Goal: Communication & Community: Answer question/provide support

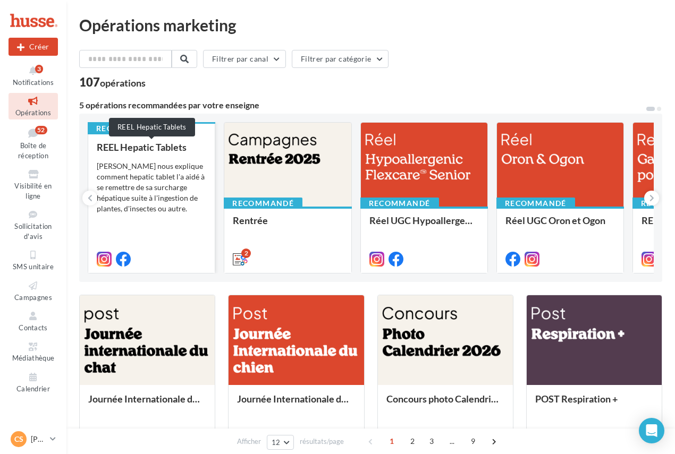
click at [157, 143] on div "REEL Hepatic Tablets" at bounding box center [151, 147] width 109 height 11
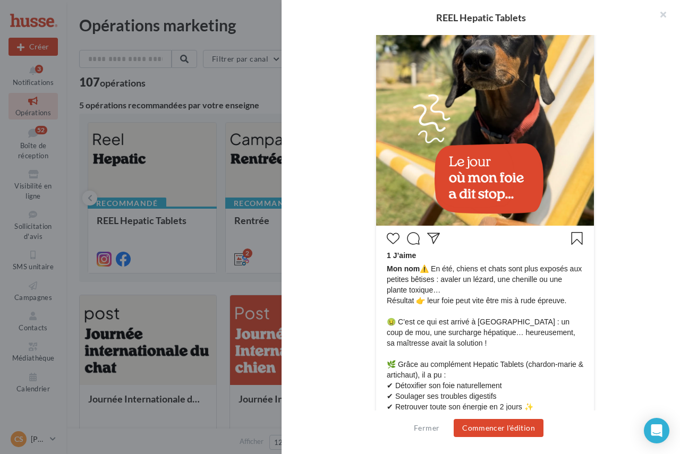
scroll to position [367, 0]
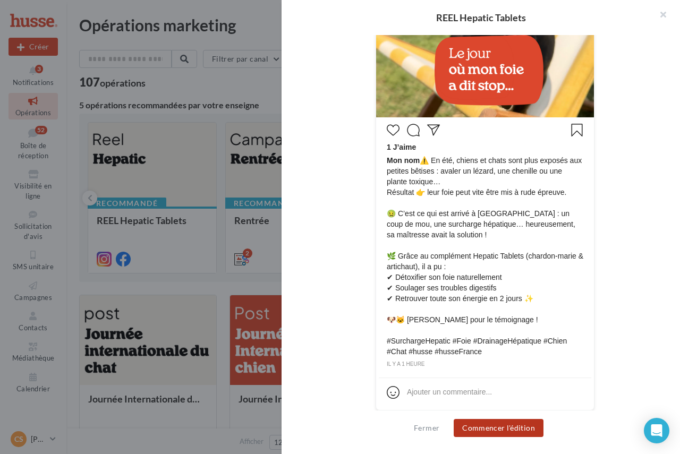
click at [503, 423] on button "Commencer l'édition" at bounding box center [499, 428] width 90 height 18
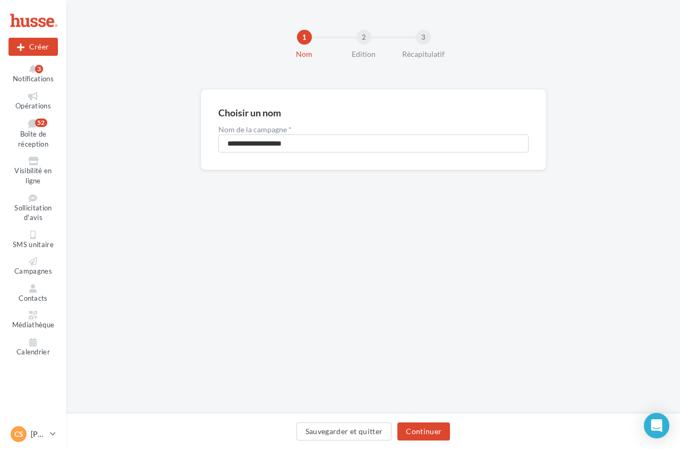
click at [415, 421] on div "Sauvegarder et quitter Continuer" at bounding box center [373, 431] width 614 height 36
click at [415, 429] on button "Continuer" at bounding box center [423, 431] width 53 height 18
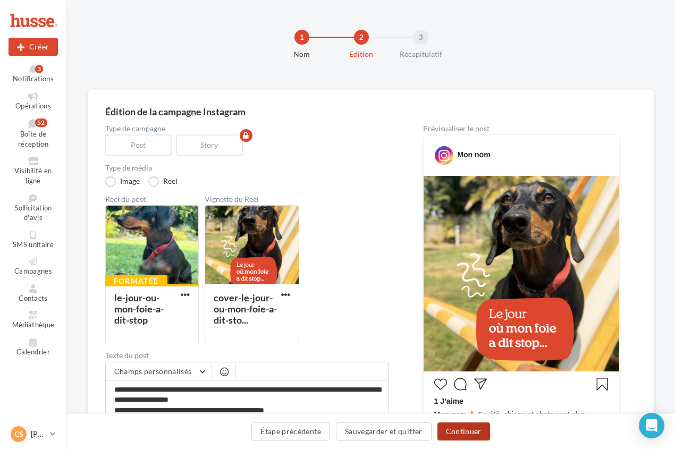
click at [472, 434] on button "Continuer" at bounding box center [463, 431] width 53 height 18
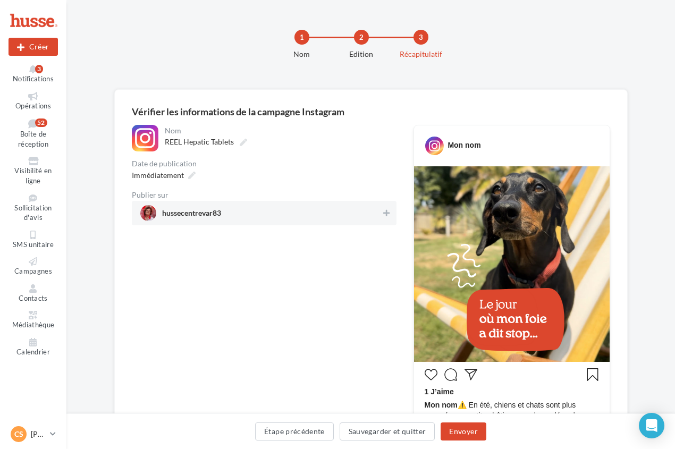
click at [184, 218] on span "hussecentrevar83" at bounding box center [191, 215] width 59 height 12
click at [471, 425] on button "Envoyer" at bounding box center [462, 431] width 45 height 18
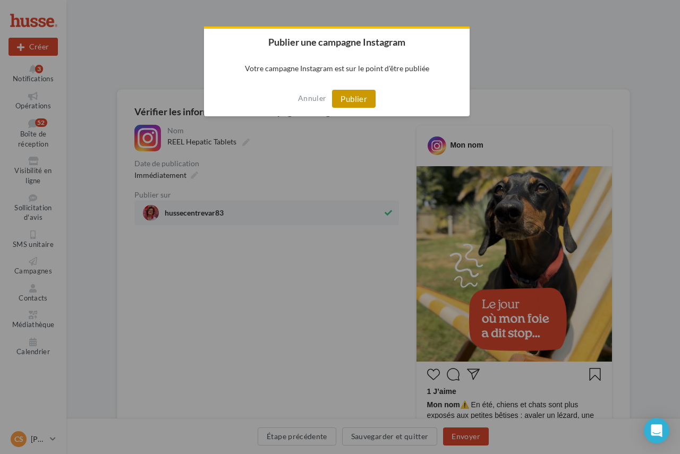
click at [365, 99] on button "Publier" at bounding box center [354, 99] width 44 height 18
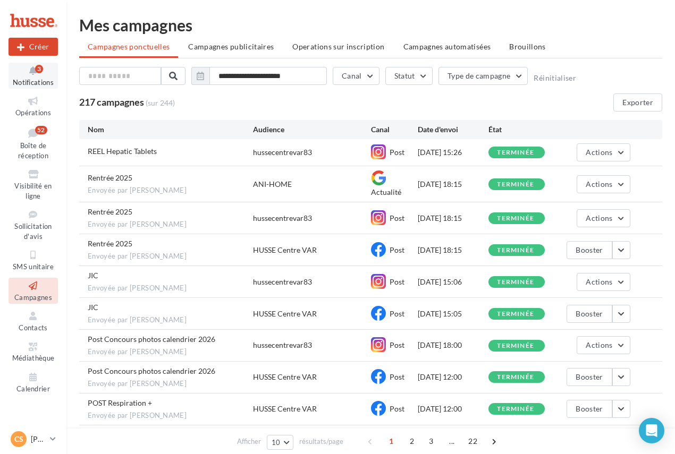
click at [41, 75] on icon at bounding box center [33, 71] width 43 height 12
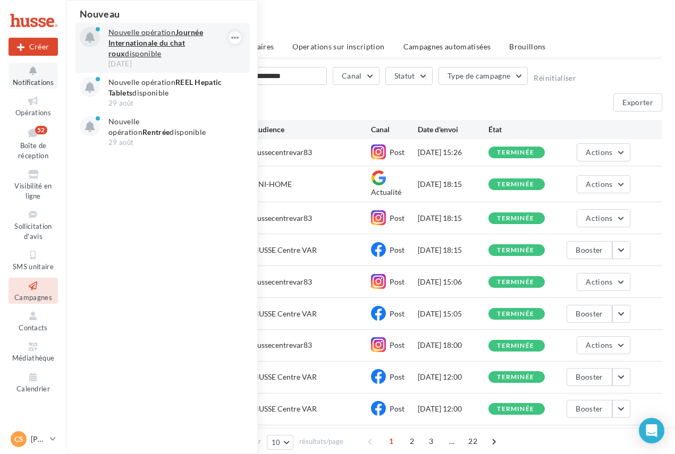
click at [162, 41] on strong "Journée Internationale du chat roux" at bounding box center [155, 43] width 95 height 30
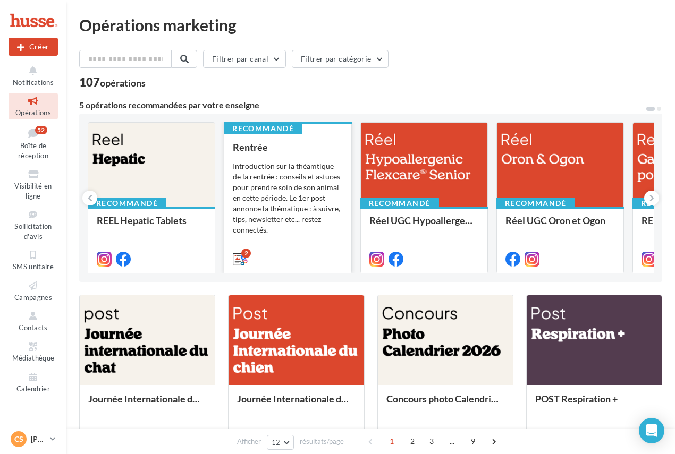
click at [302, 162] on div "Introduction sur la théamtique de la rentrée : conseils et astuces pour prendre…" at bounding box center [287, 198] width 109 height 74
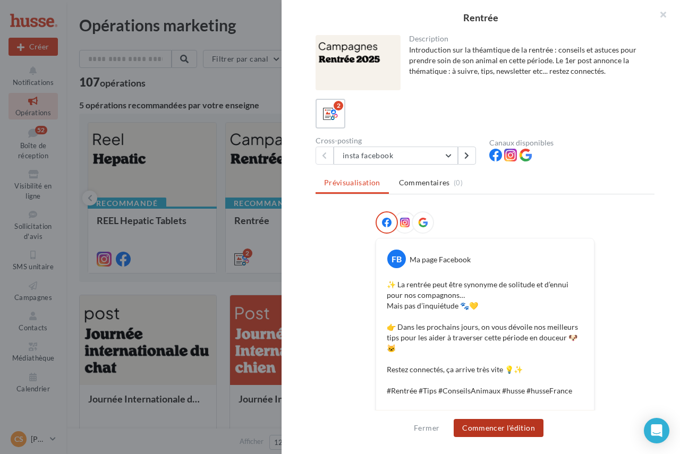
click at [503, 428] on button "Commencer l'édition" at bounding box center [499, 428] width 90 height 18
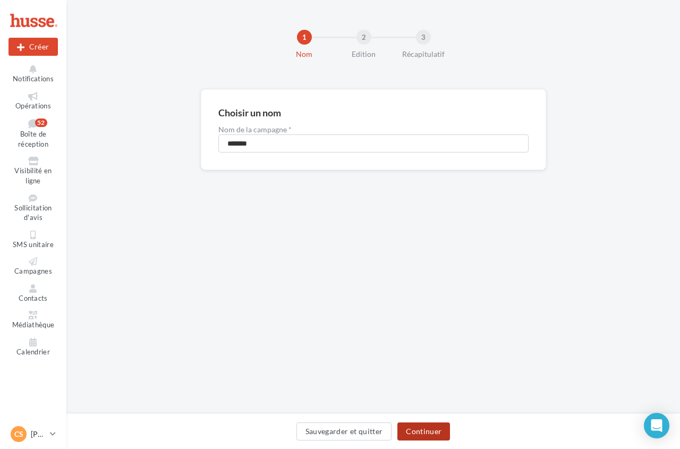
click at [433, 425] on button "Continuer" at bounding box center [423, 431] width 53 height 18
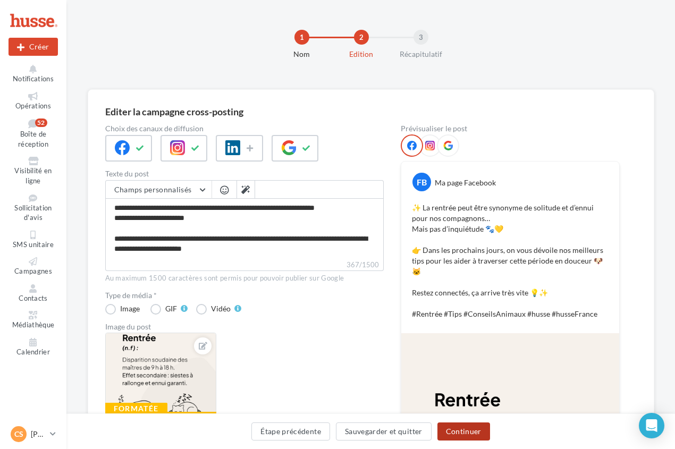
click at [463, 431] on button "Continuer" at bounding box center [463, 431] width 53 height 18
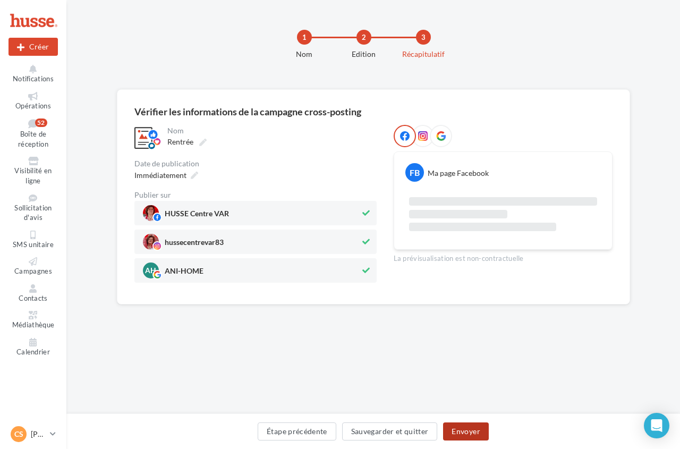
click at [463, 431] on button "Envoyer" at bounding box center [465, 431] width 45 height 18
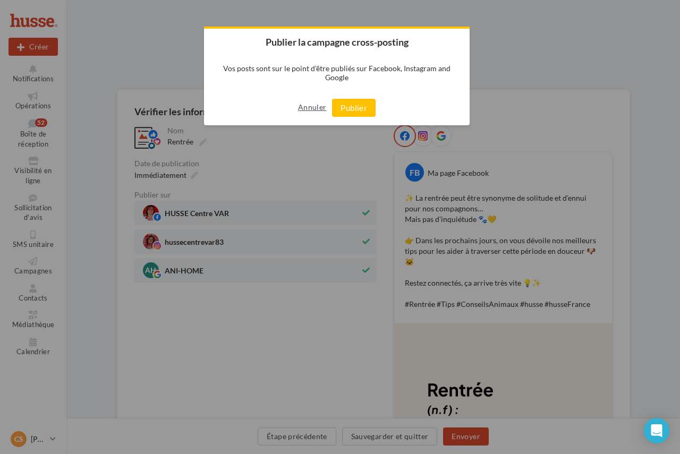
click at [301, 110] on button "Annuler" at bounding box center [312, 107] width 28 height 17
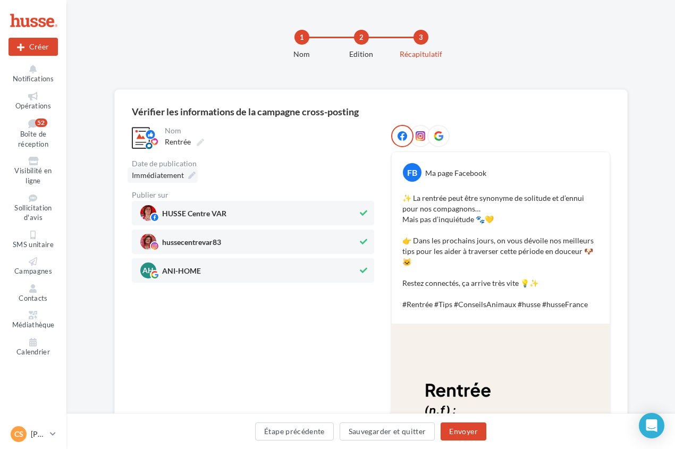
click at [183, 174] on span "Immédiatement" at bounding box center [158, 175] width 52 height 9
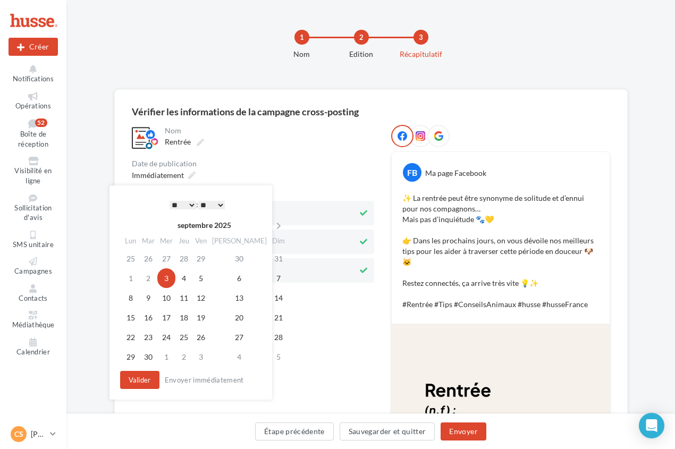
click at [187, 205] on select "* * * * * * * * * * ** ** ** ** ** ** ** ** ** ** ** ** ** **" at bounding box center [182, 205] width 27 height 8
click at [470, 433] on button "Envoyer" at bounding box center [462, 431] width 45 height 18
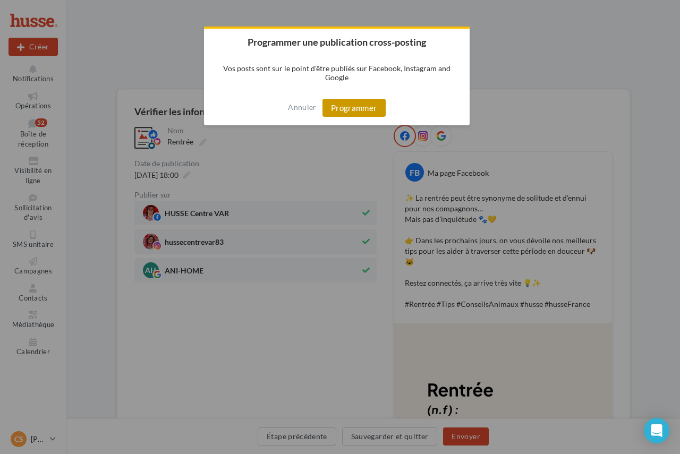
click at [363, 106] on button "Programmer" at bounding box center [353, 108] width 63 height 18
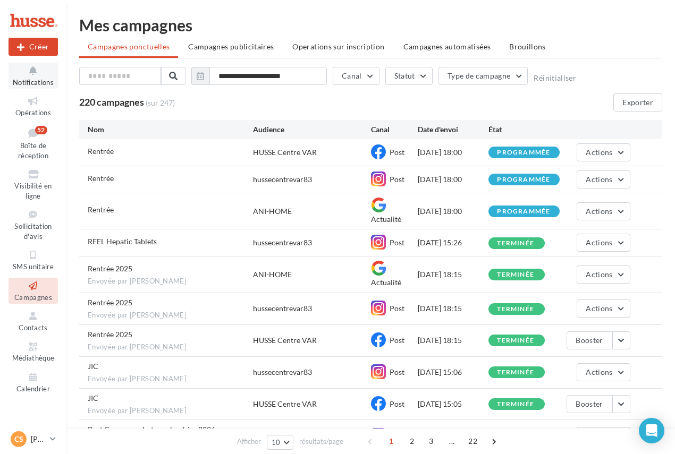
click at [38, 82] on span "Notifications" at bounding box center [33, 82] width 41 height 8
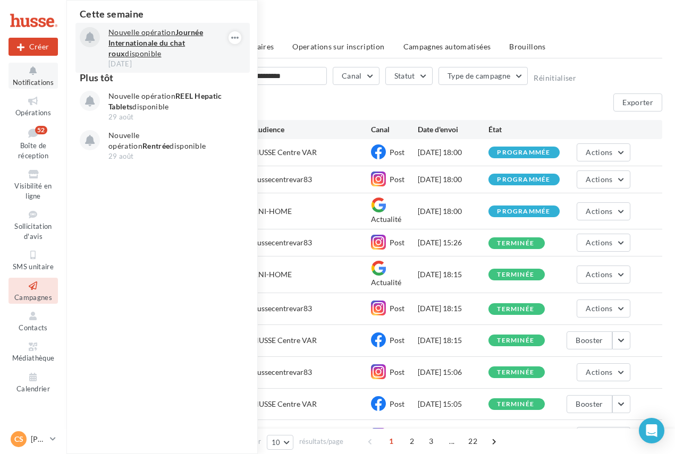
click at [131, 52] on p "Nouvelle opération Journée Internationale du chat roux disponible" at bounding box center [169, 43] width 123 height 32
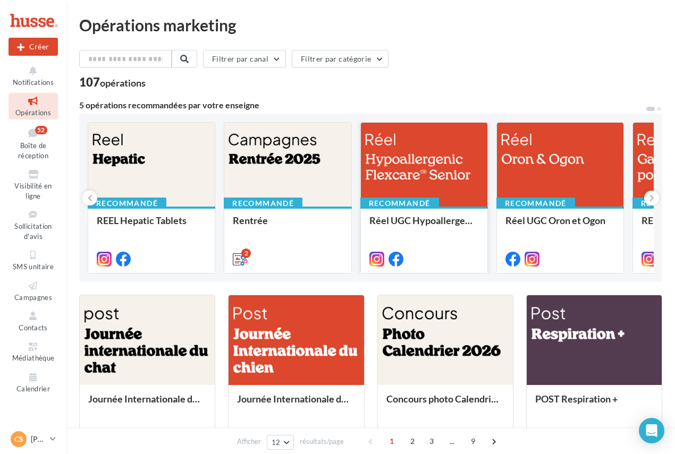
click at [453, 167] on div at bounding box center [424, 165] width 126 height 85
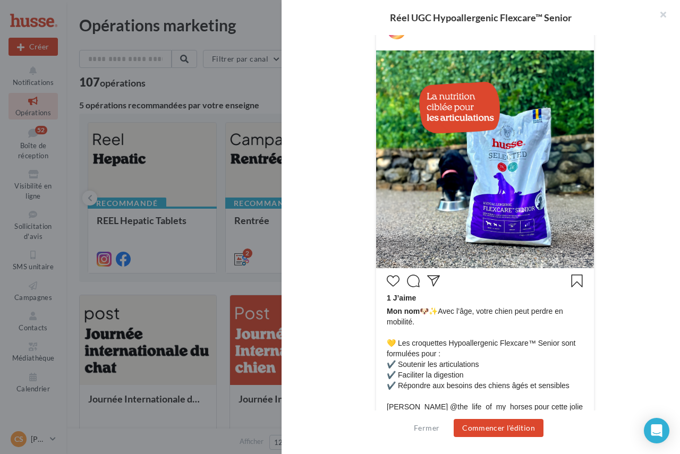
scroll to position [212, 0]
click at [500, 432] on button "Commencer l'édition" at bounding box center [499, 428] width 90 height 18
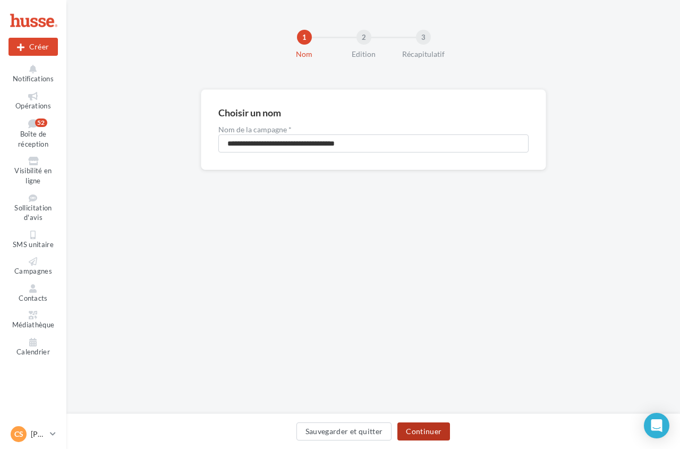
click at [422, 427] on button "Continuer" at bounding box center [423, 431] width 53 height 18
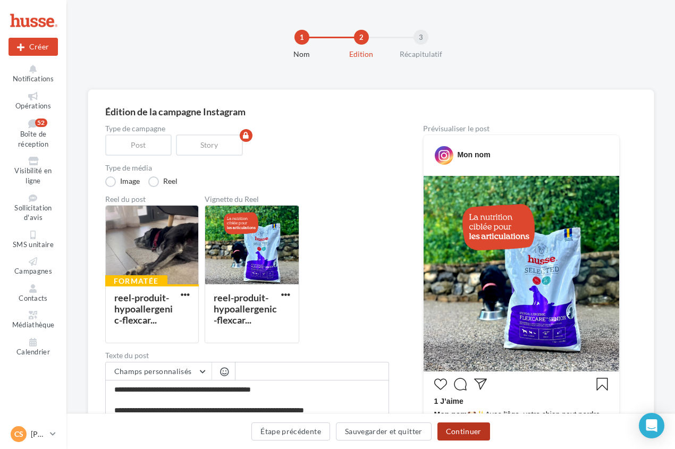
click at [466, 426] on button "Continuer" at bounding box center [463, 431] width 53 height 18
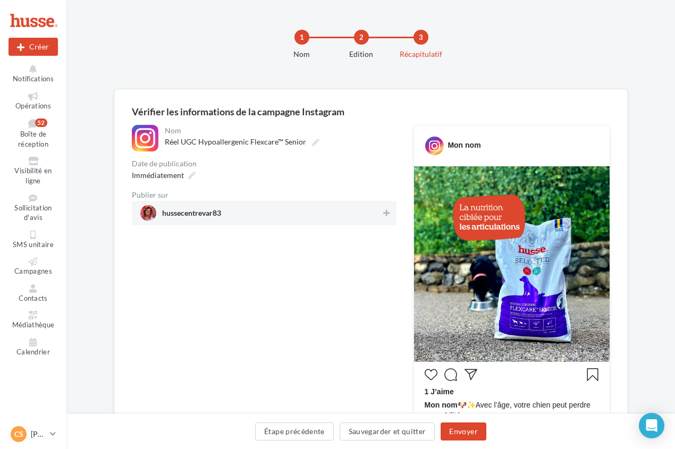
click at [194, 217] on span "hussecentrevar83" at bounding box center [191, 215] width 59 height 12
click at [193, 180] on div "Immédiatement" at bounding box center [162, 174] width 70 height 15
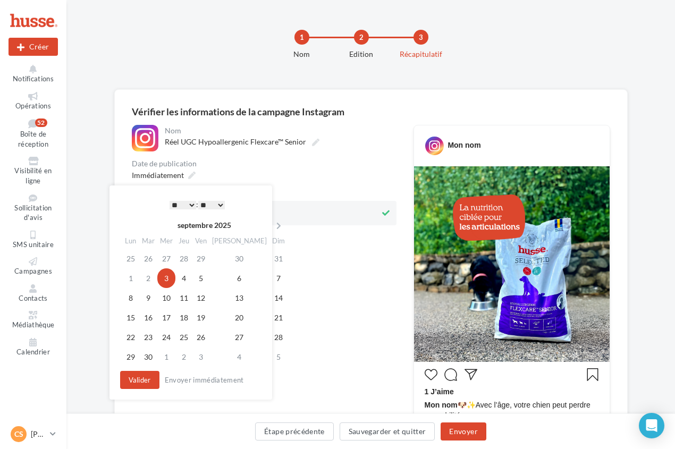
click at [189, 203] on select "* * * * * * * * * * ** ** ** ** ** ** ** ** ** ** ** ** ** **" at bounding box center [182, 205] width 27 height 8
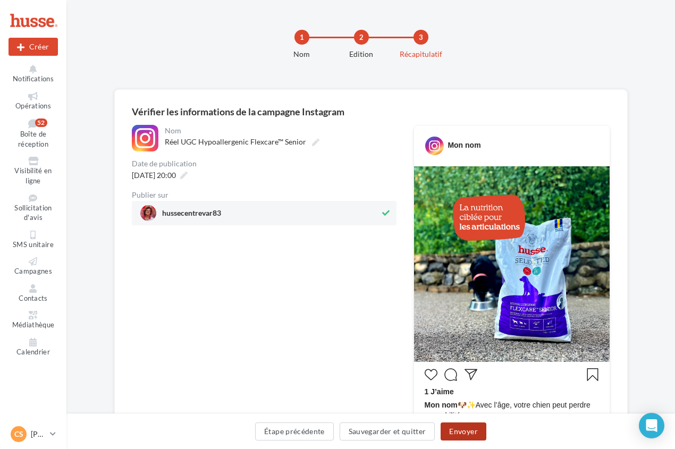
click at [459, 436] on button "Envoyer" at bounding box center [462, 431] width 45 height 18
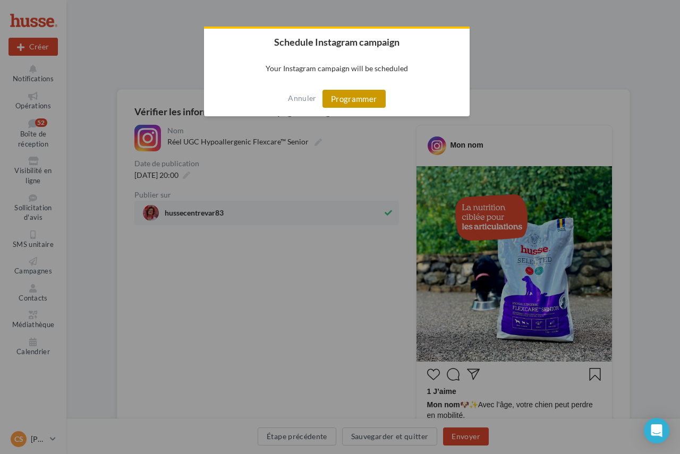
click at [369, 98] on button "Programmer" at bounding box center [353, 99] width 63 height 18
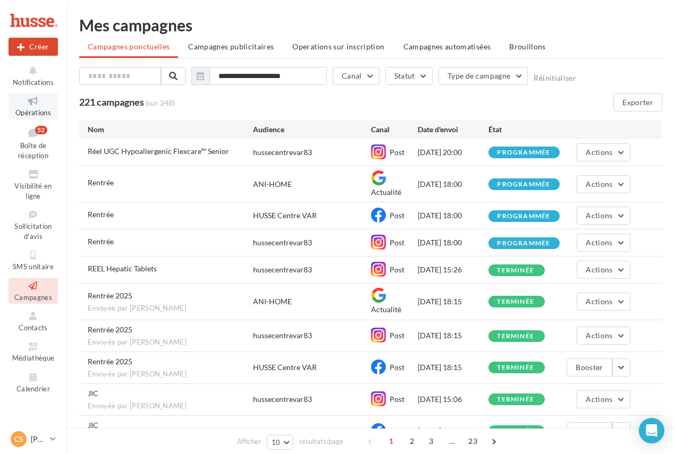
click at [27, 105] on icon at bounding box center [33, 101] width 43 height 12
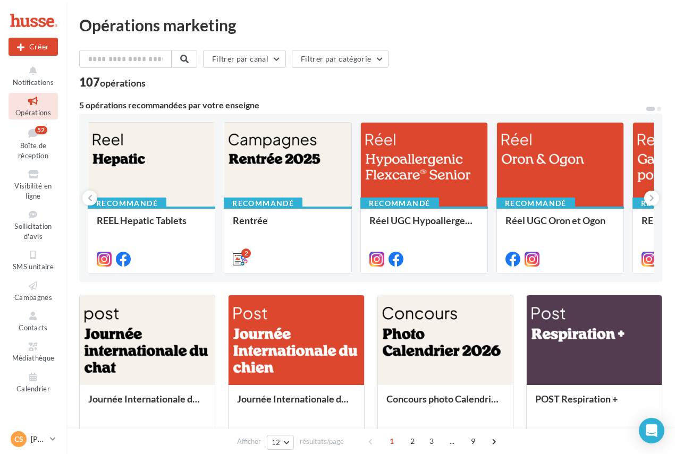
drag, startPoint x: 603, startPoint y: 108, endPoint x: 507, endPoint y: 108, distance: 96.1
click at [507, 108] on div "5 opérations recommandées par votre enseigne" at bounding box center [362, 105] width 566 height 8
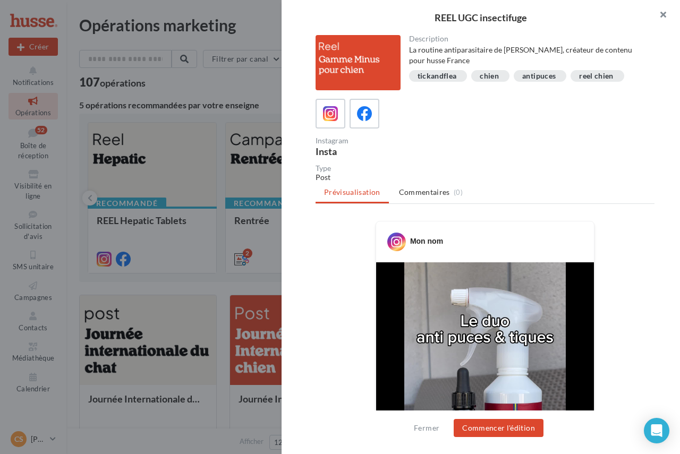
click at [660, 12] on button "button" at bounding box center [658, 16] width 42 height 32
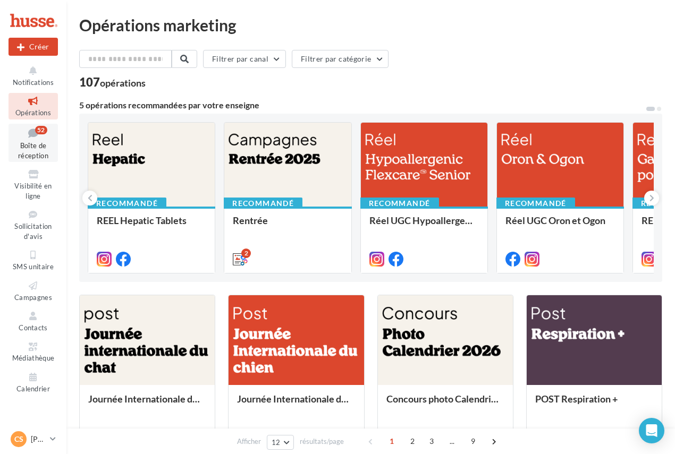
click at [52, 141] on link "Boîte de réception 52" at bounding box center [32, 143] width 49 height 39
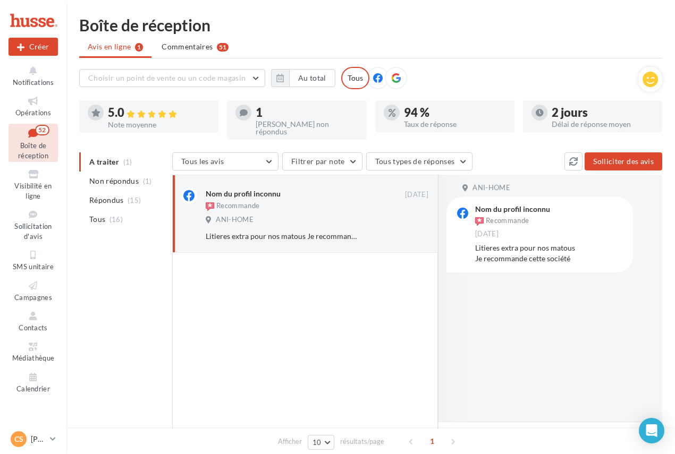
click at [541, 206] on div "Nom du profil inconnu" at bounding box center [512, 209] width 75 height 7
click at [94, 152] on ul "A traiter (1) Non répondus (1) Répondus (15) Tous (16)" at bounding box center [123, 190] width 89 height 76
click at [99, 155] on ul "A traiter (1) Non répondus (1) Répondus (15) Tous (16)" at bounding box center [123, 190] width 89 height 76
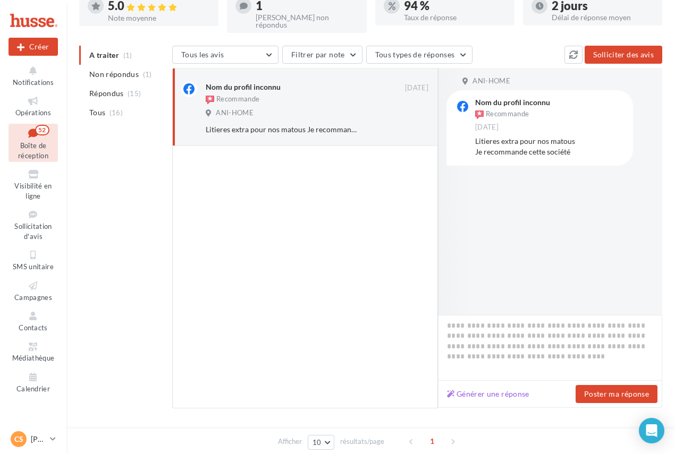
scroll to position [130, 0]
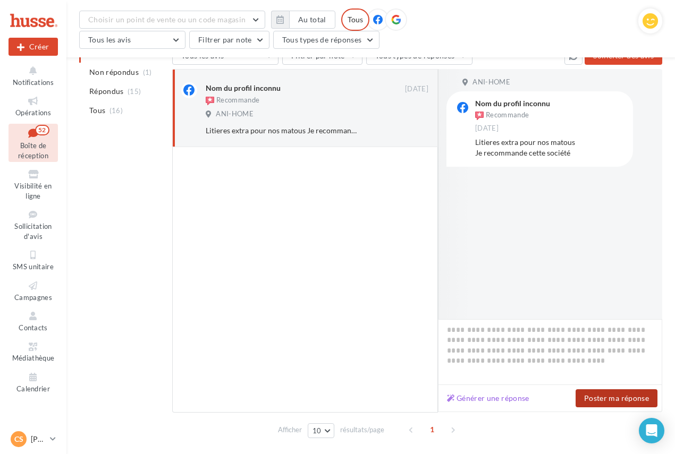
click at [602, 391] on button "Poster ma réponse" at bounding box center [616, 398] width 82 height 18
click at [116, 75] on span "Non répondus" at bounding box center [113, 72] width 49 height 11
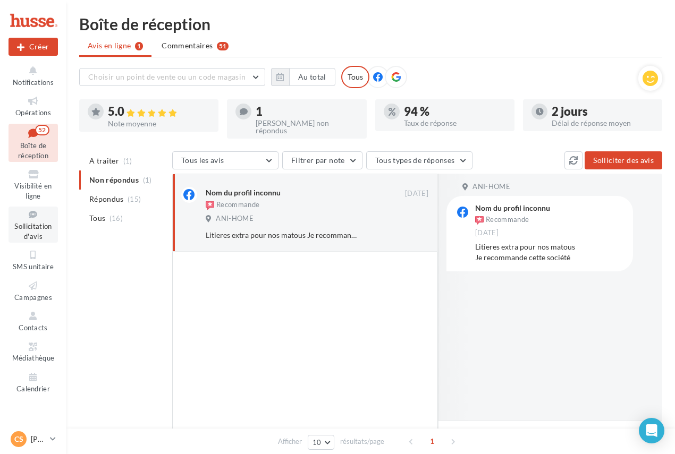
scroll to position [0, 0]
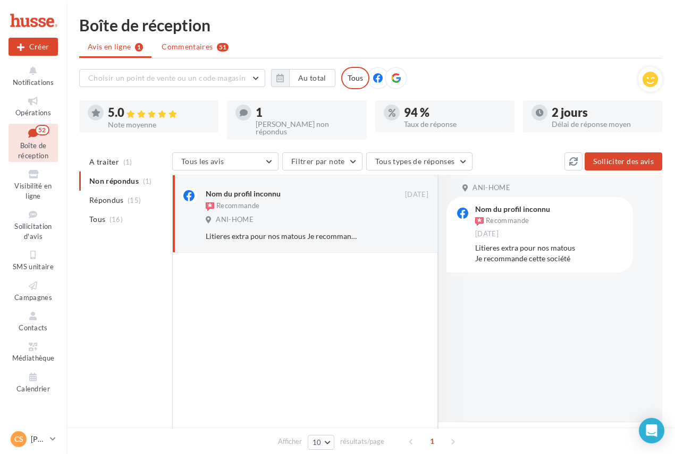
click at [194, 47] on span "Commentaires" at bounding box center [186, 46] width 51 height 11
